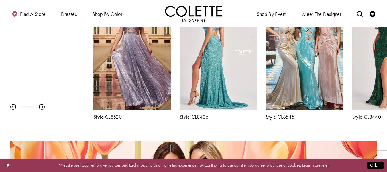
scroll to position [201, 0]
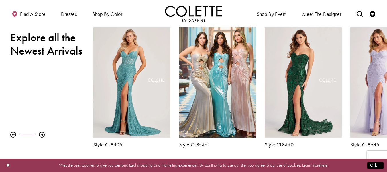
drag, startPoint x: 338, startPoint y: 82, endPoint x: 58, endPoint y: 84, distance: 279.4
click at [58, 84] on div "Pause autoplay Previous Slide Next Slide 0 1 2 3 4 5 6 7 8 9 Style CL8480" at bounding box center [193, 86] width 387 height 122
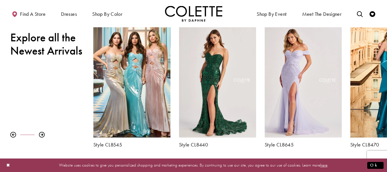
drag, startPoint x: 324, startPoint y: 77, endPoint x: 48, endPoint y: 82, distance: 276.3
click at [48, 82] on div "Pause autoplay Previous Slide Next Slide 0 1 2 3 4 5 6 7 8 9 Style CL8480" at bounding box center [193, 86] width 387 height 122
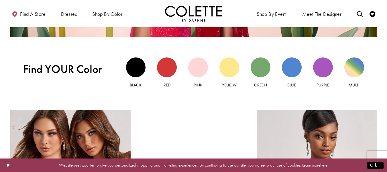
scroll to position [516, 0]
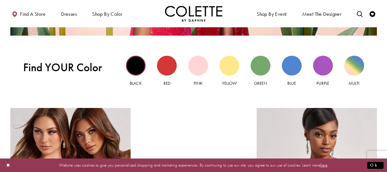
click at [131, 64] on div "Black view" at bounding box center [136, 66] width 20 height 20
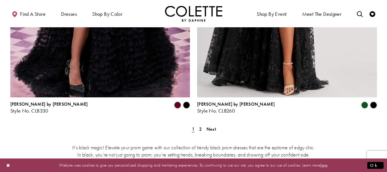
scroll to position [1089, 0]
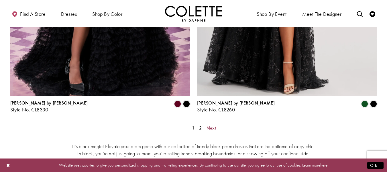
click at [212, 125] on span "Next" at bounding box center [211, 128] width 9 height 6
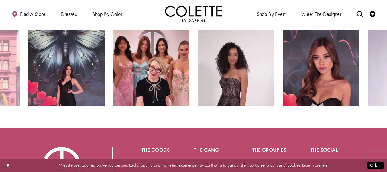
scroll to position [516, 0]
